Goal: Task Accomplishment & Management: Manage account settings

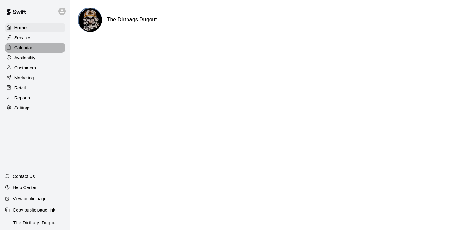
click at [28, 45] on p "Calendar" at bounding box center [23, 48] width 18 height 6
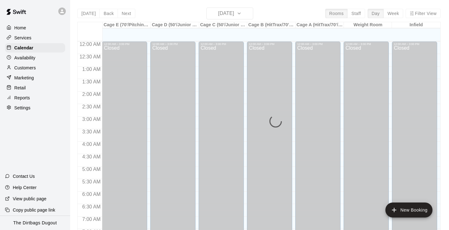
scroll to position [385, 0]
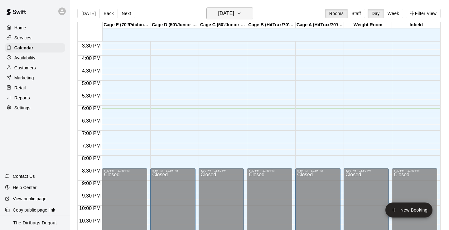
click at [234, 13] on h6 "[DATE]" at bounding box center [226, 13] width 16 height 9
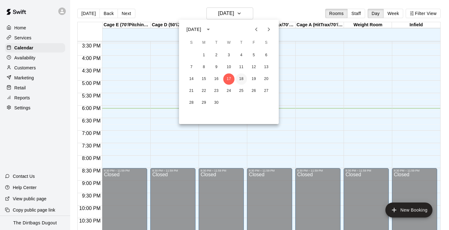
click at [240, 78] on button "18" at bounding box center [241, 78] width 11 height 11
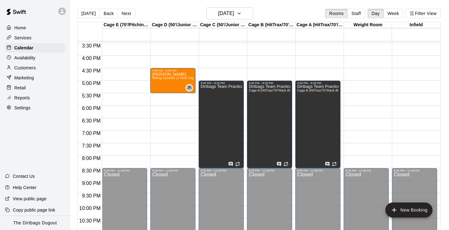
click at [62, 8] on icon at bounding box center [62, 11] width 6 height 6
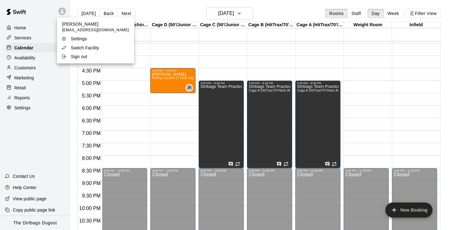
click at [77, 49] on p "Switch Facility" at bounding box center [85, 48] width 28 height 6
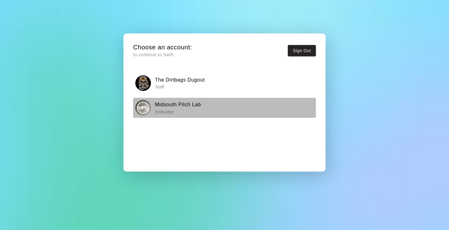
click at [183, 105] on h6 "Midsouth Pitch Lab" at bounding box center [178, 104] width 46 height 8
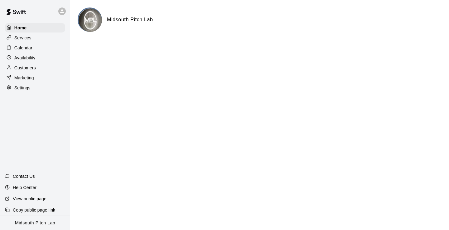
click at [27, 48] on p "Calendar" at bounding box center [23, 48] width 18 height 6
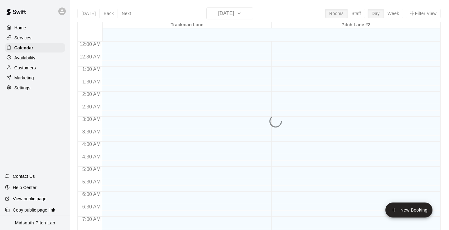
scroll to position [385, 0]
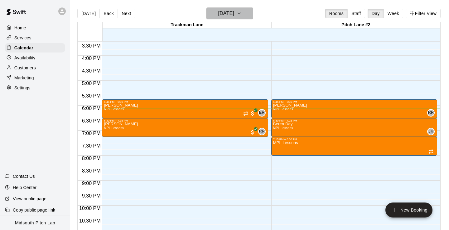
click at [242, 17] on icon "button" at bounding box center [239, 13] width 5 height 7
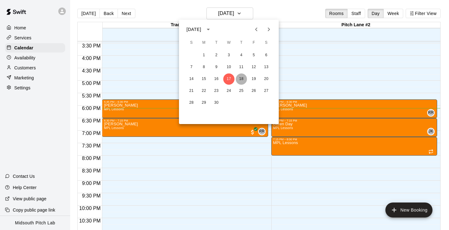
click at [241, 78] on button "18" at bounding box center [241, 78] width 11 height 11
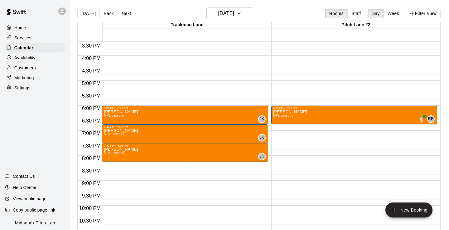
click at [113, 183] on icon "delete" at bounding box center [110, 183] width 7 height 7
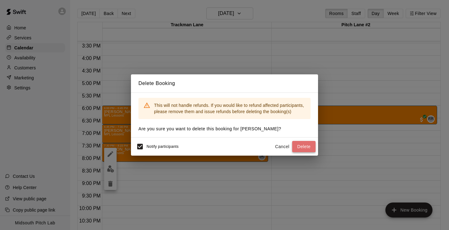
click at [312, 148] on button "Delete" at bounding box center [303, 147] width 23 height 12
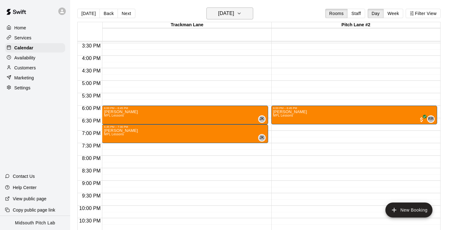
click at [234, 12] on h6 "[DATE]" at bounding box center [226, 13] width 16 height 9
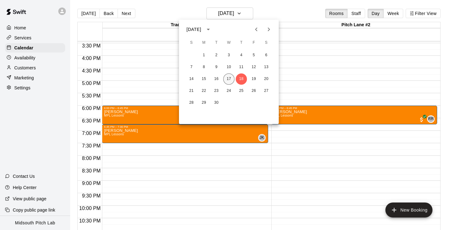
click at [227, 80] on button "17" at bounding box center [228, 78] width 11 height 11
